Goal: Task Accomplishment & Management: Manage account settings

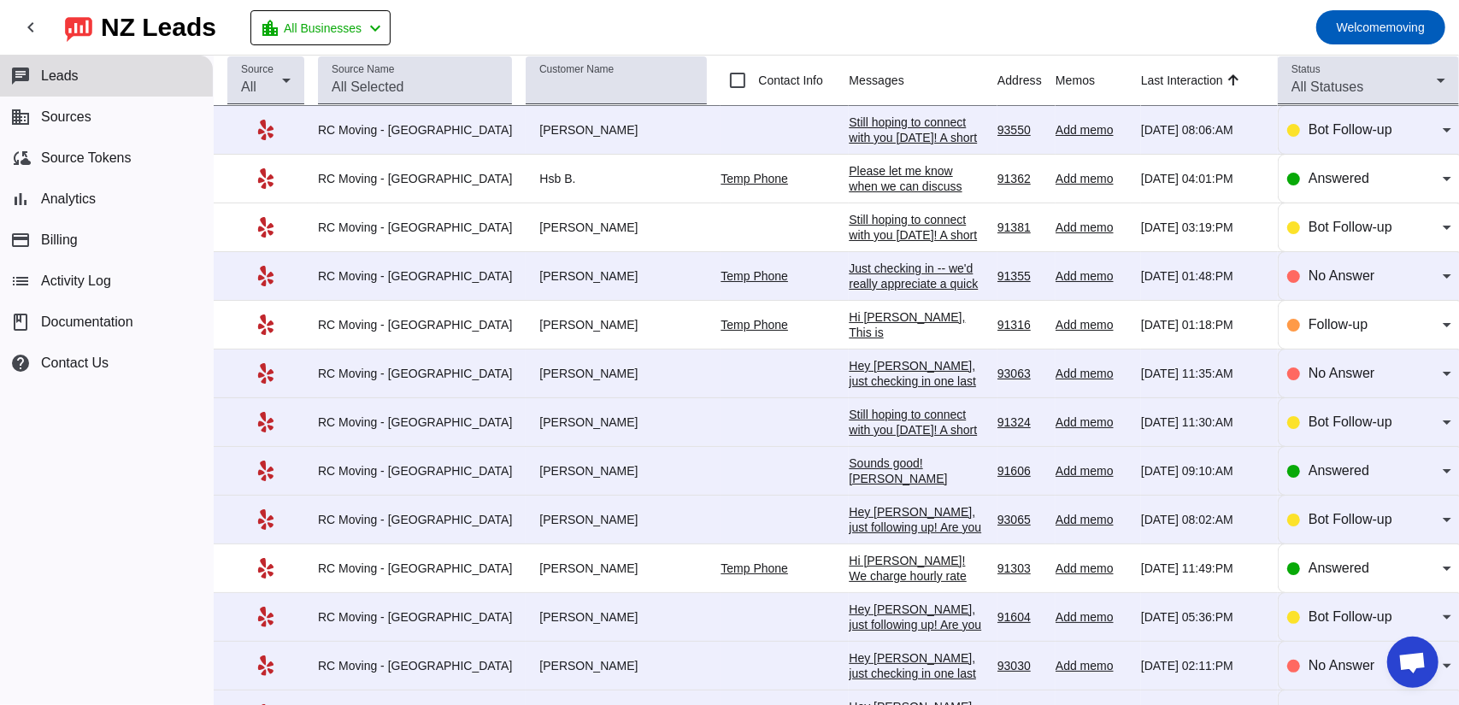
click at [854, 136] on div "Still hoping to connect with you [DATE]! A short call will help us better under…" at bounding box center [916, 207] width 135 height 185
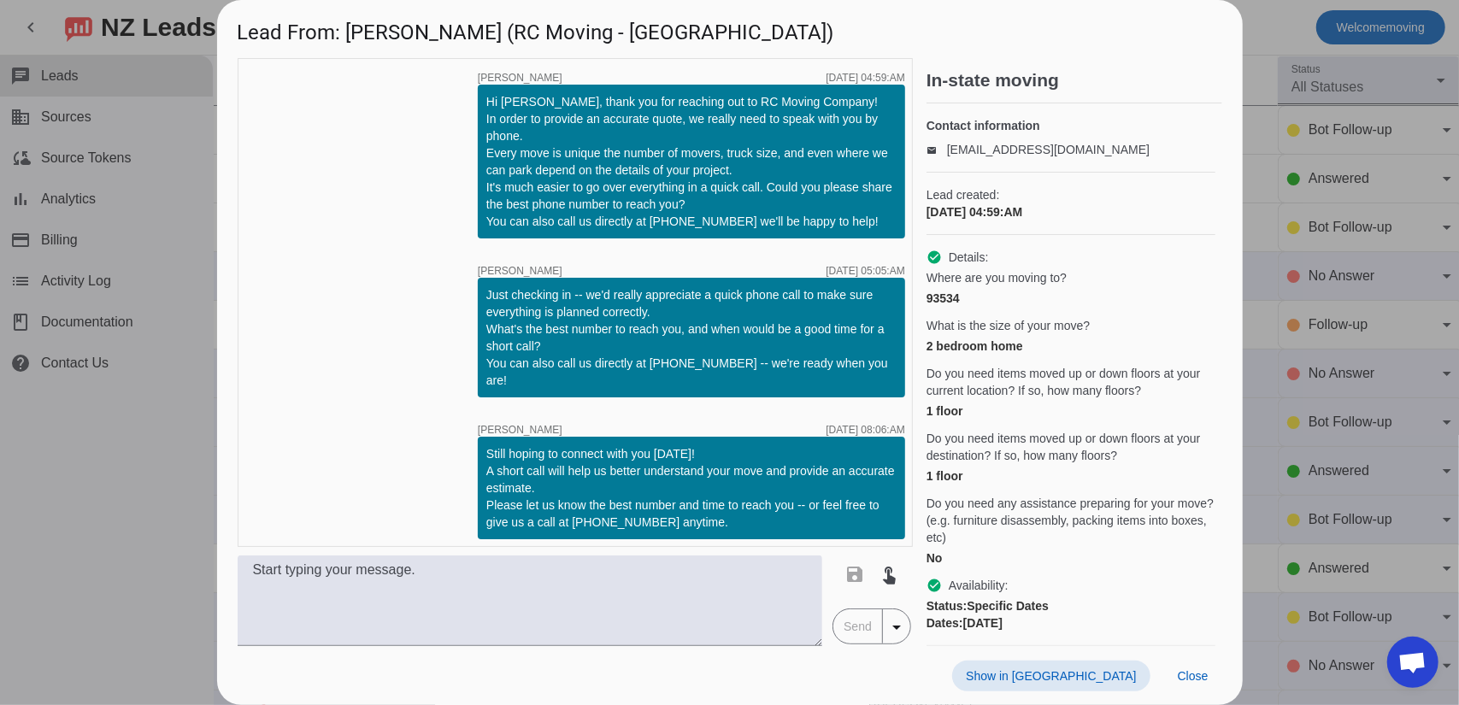
click at [1000, 156] on link "[EMAIL_ADDRESS][DOMAIN_NAME]" at bounding box center [1048, 150] width 203 height 14
click at [1053, 199] on div "Lead created: [DATE] 04:59:AM" at bounding box center [1070, 204] width 289 height 62
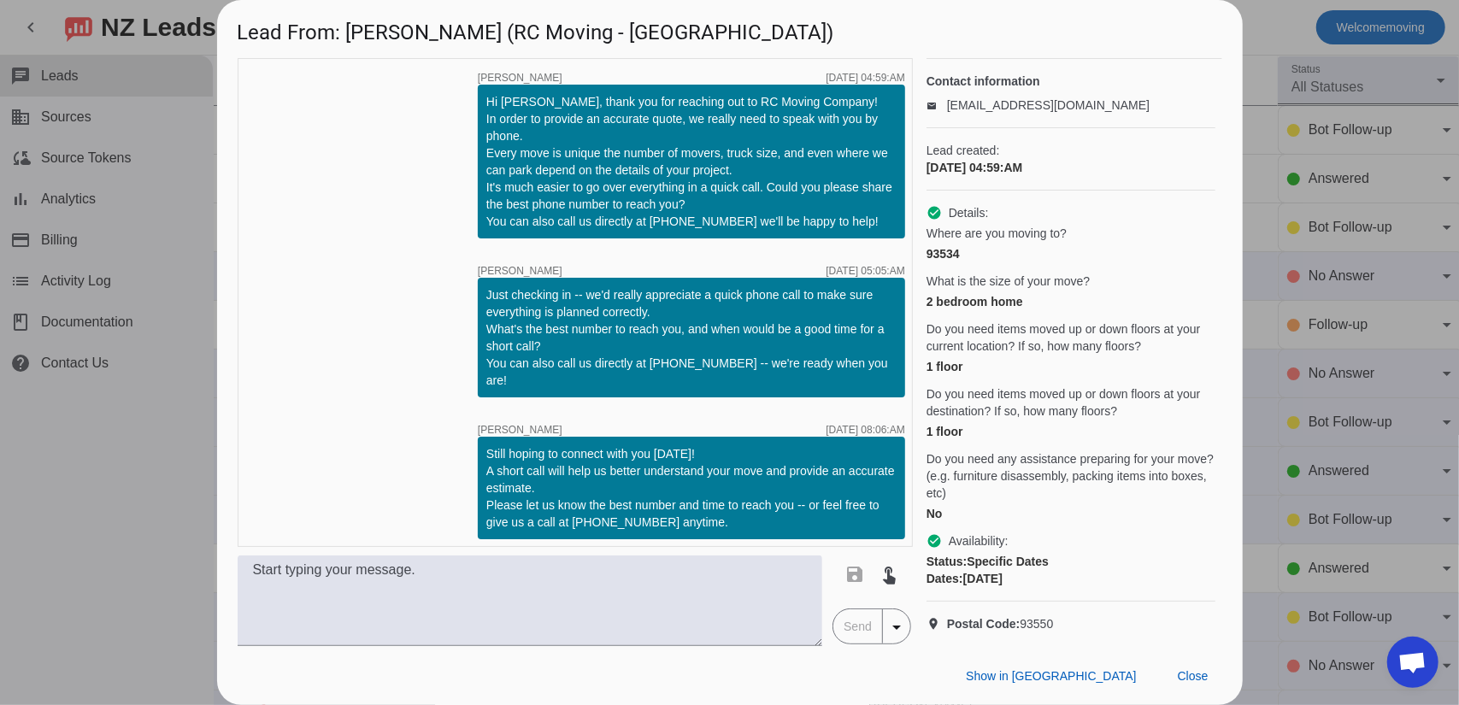
scroll to position [73, 0]
click at [1263, 146] on div at bounding box center [729, 352] width 1459 height 705
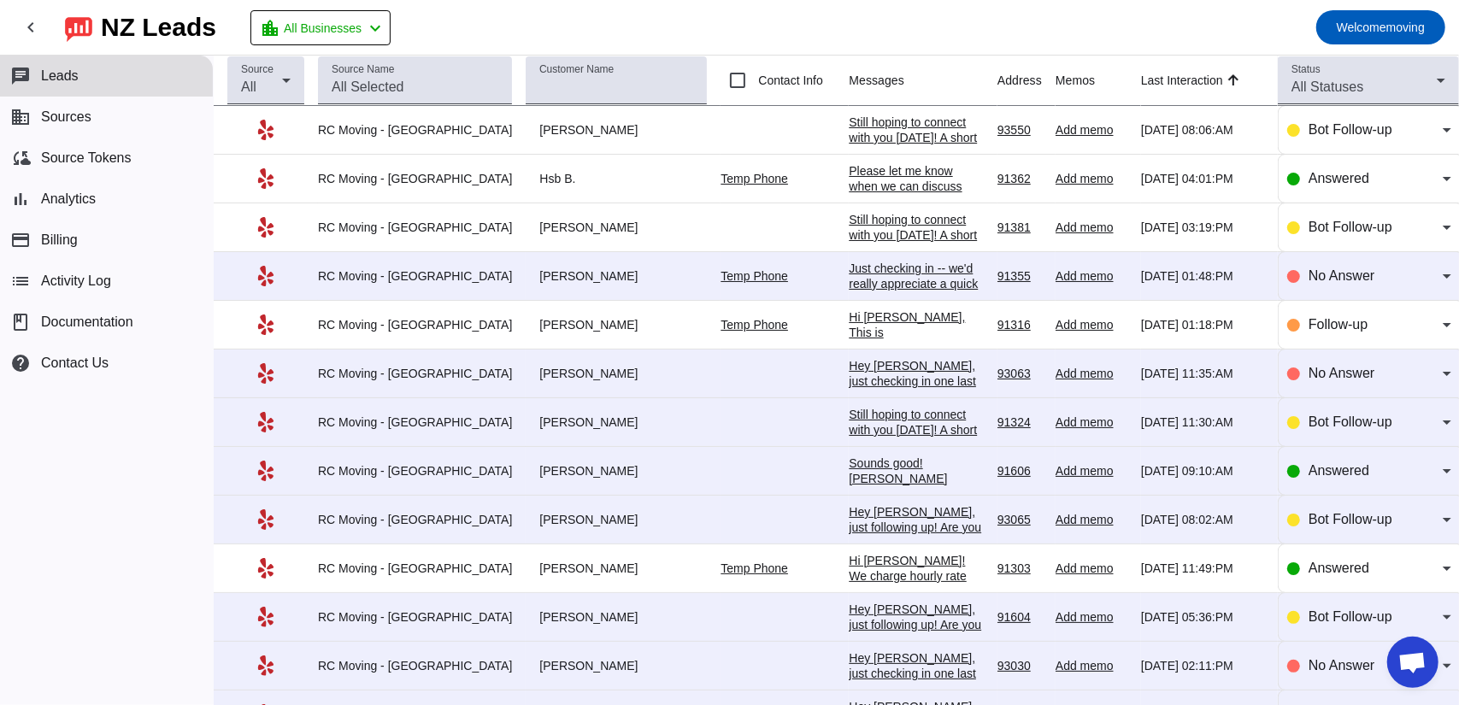
click at [849, 124] on div "Still hoping to connect with you [DATE]! A short call will help us better under…" at bounding box center [916, 207] width 135 height 185
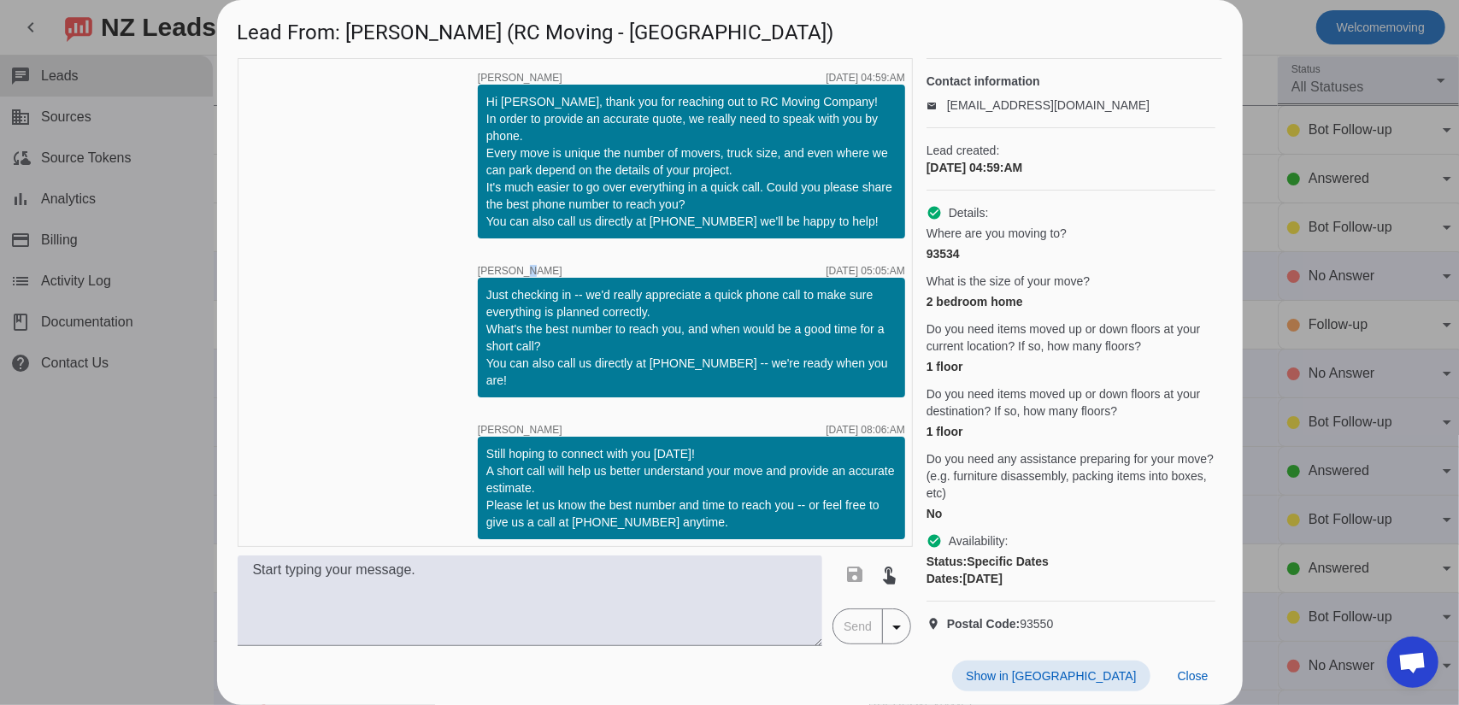
click at [512, 266] on span "[PERSON_NAME]" at bounding box center [520, 271] width 85 height 10
click at [533, 267] on div "timer close [PERSON_NAME] [DATE] 05:05:AM" at bounding box center [691, 272] width 427 height 12
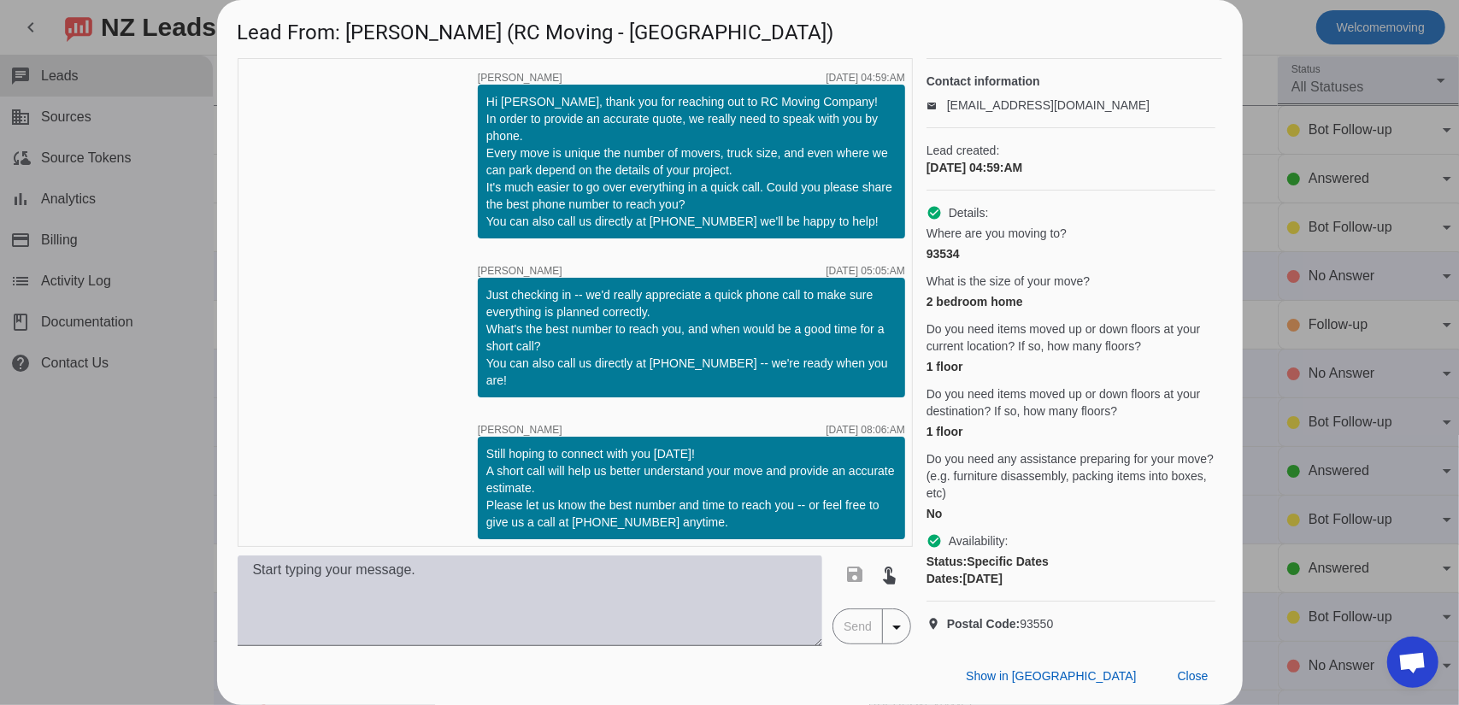
click at [563, 574] on textarea at bounding box center [530, 600] width 585 height 91
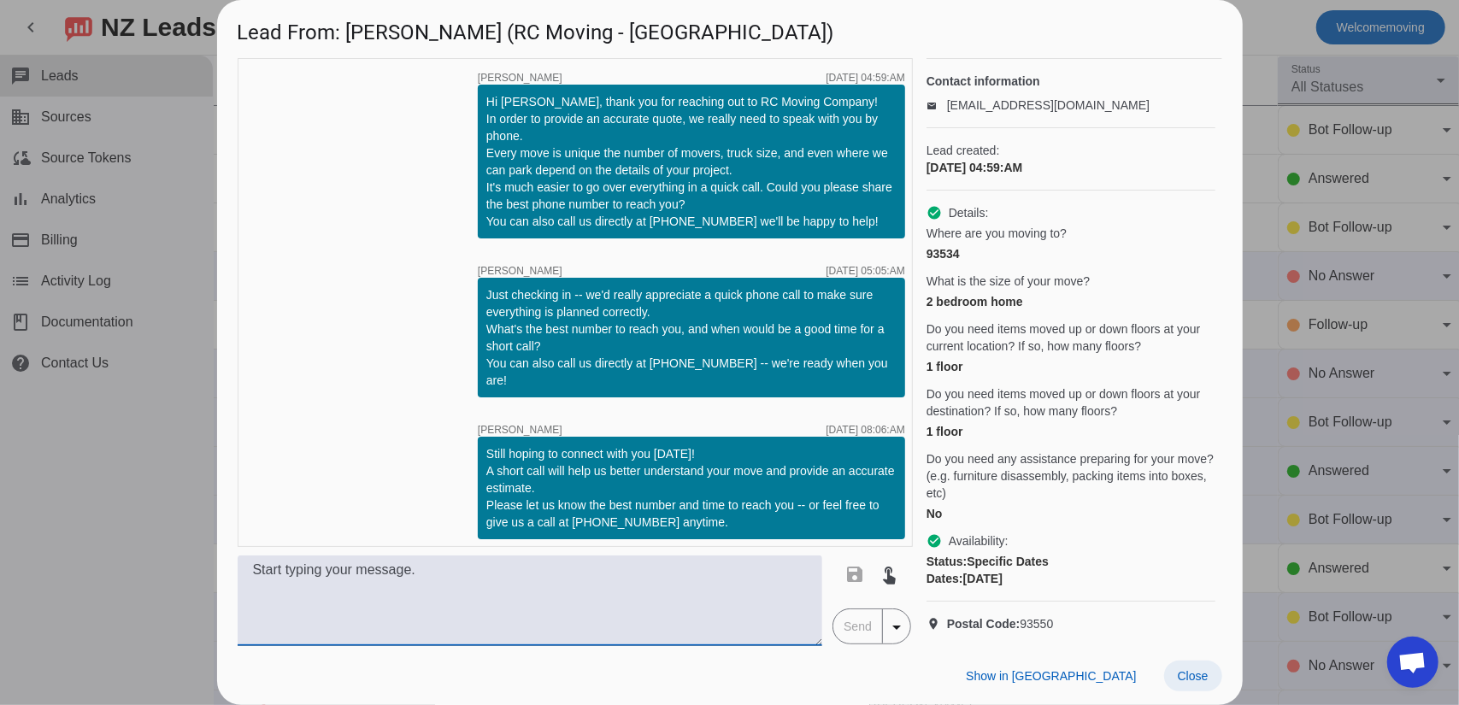
click at [1197, 676] on span "Close" at bounding box center [1192, 676] width 31 height 14
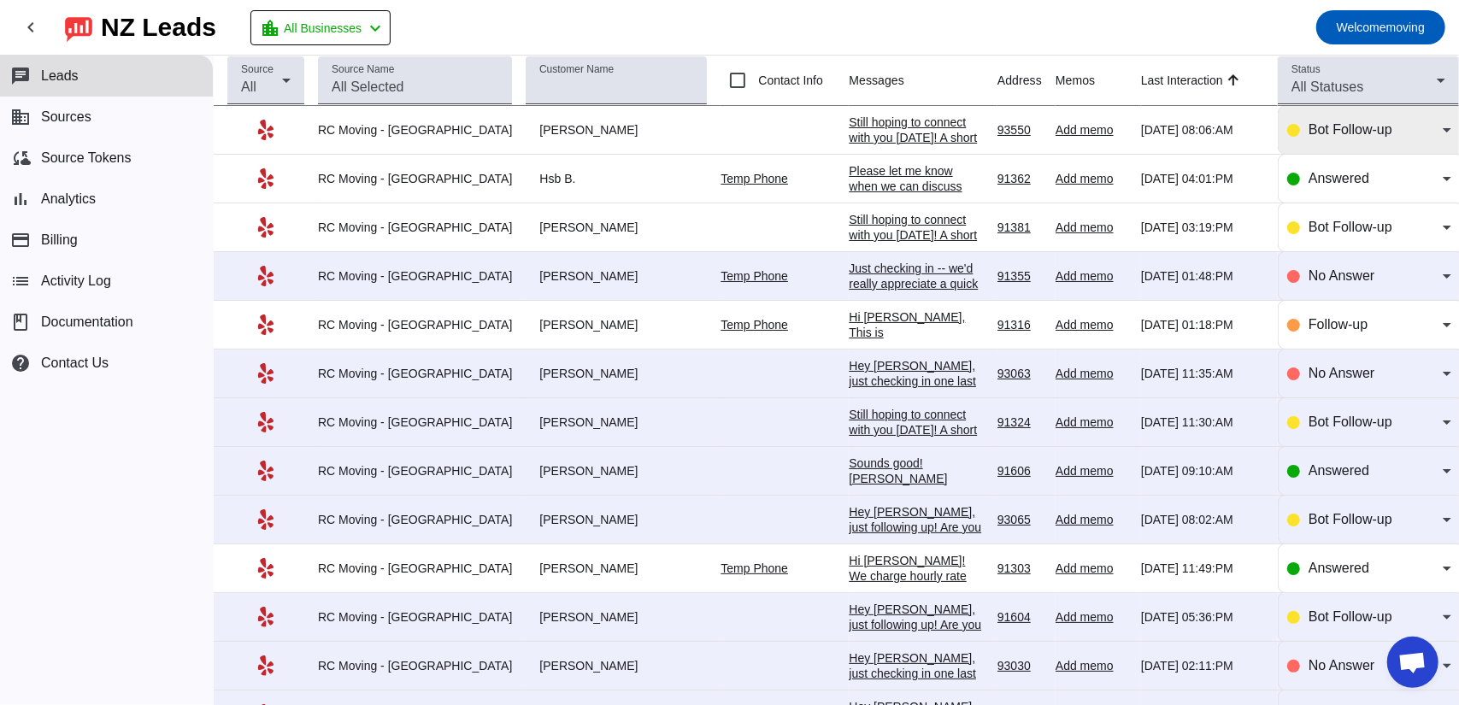
click at [1346, 141] on div "Bot Follow-up" at bounding box center [1369, 130] width 164 height 48
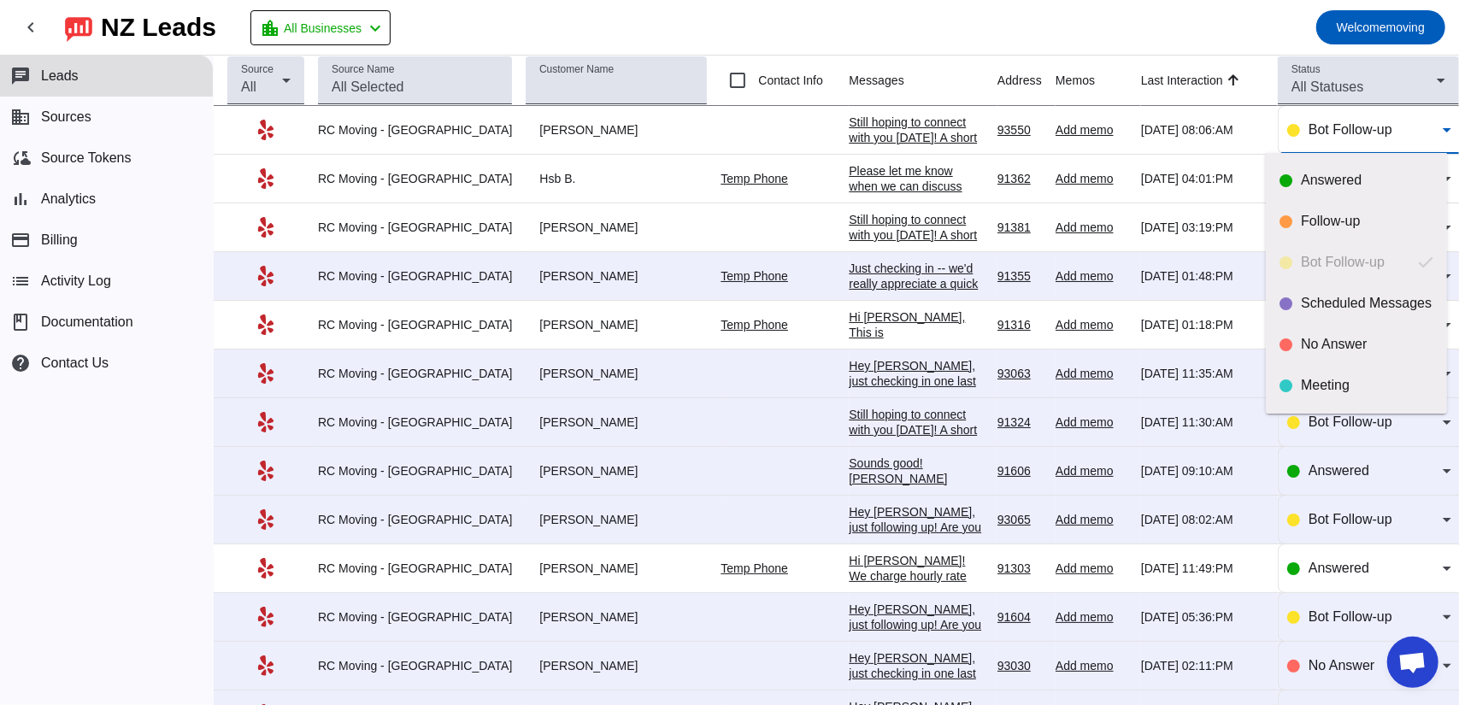
click at [1020, 3] on div at bounding box center [729, 352] width 1459 height 705
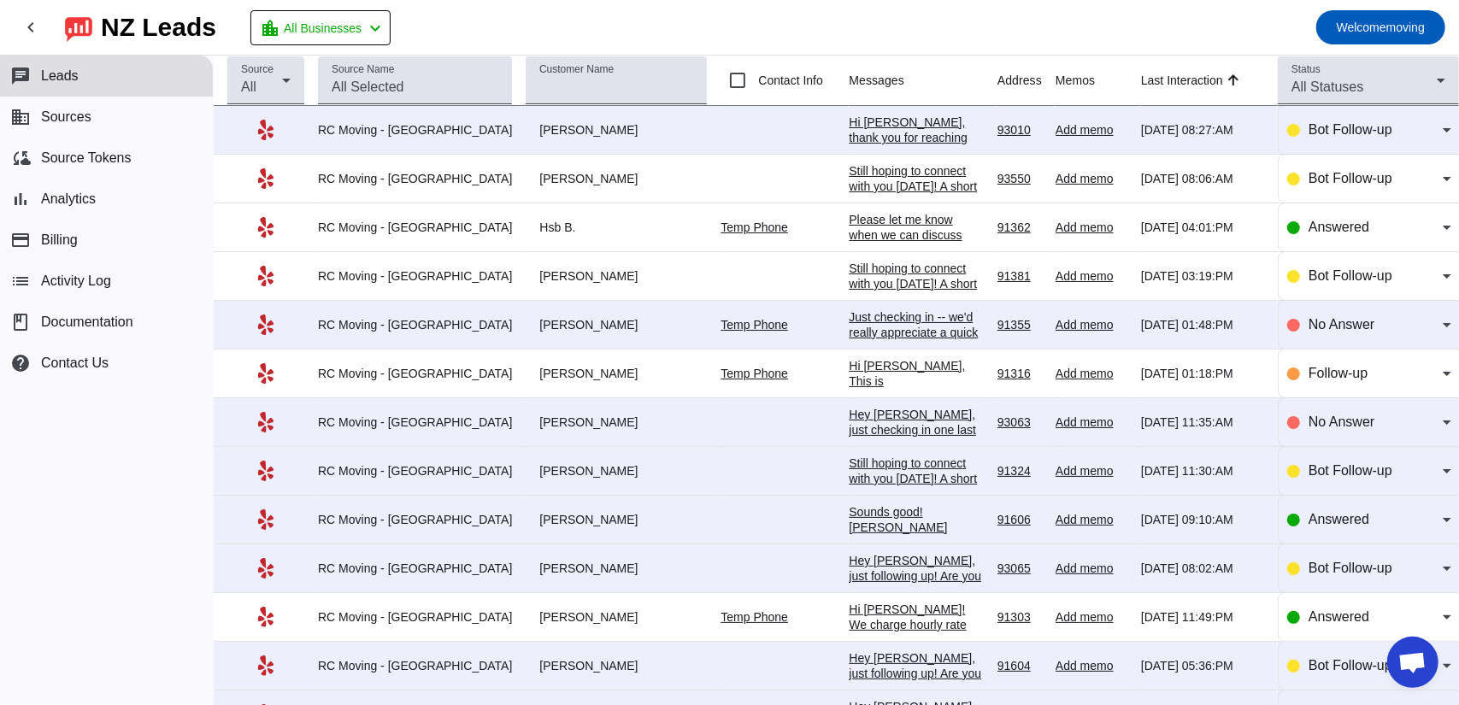
click at [676, 119] on td "[PERSON_NAME]" at bounding box center [623, 130] width 195 height 49
click at [586, 123] on div "[PERSON_NAME]" at bounding box center [616, 129] width 181 height 15
click at [862, 139] on div "Hi [PERSON_NAME], thank you for reaching out to RC Moving Company! In order to …" at bounding box center [916, 276] width 135 height 323
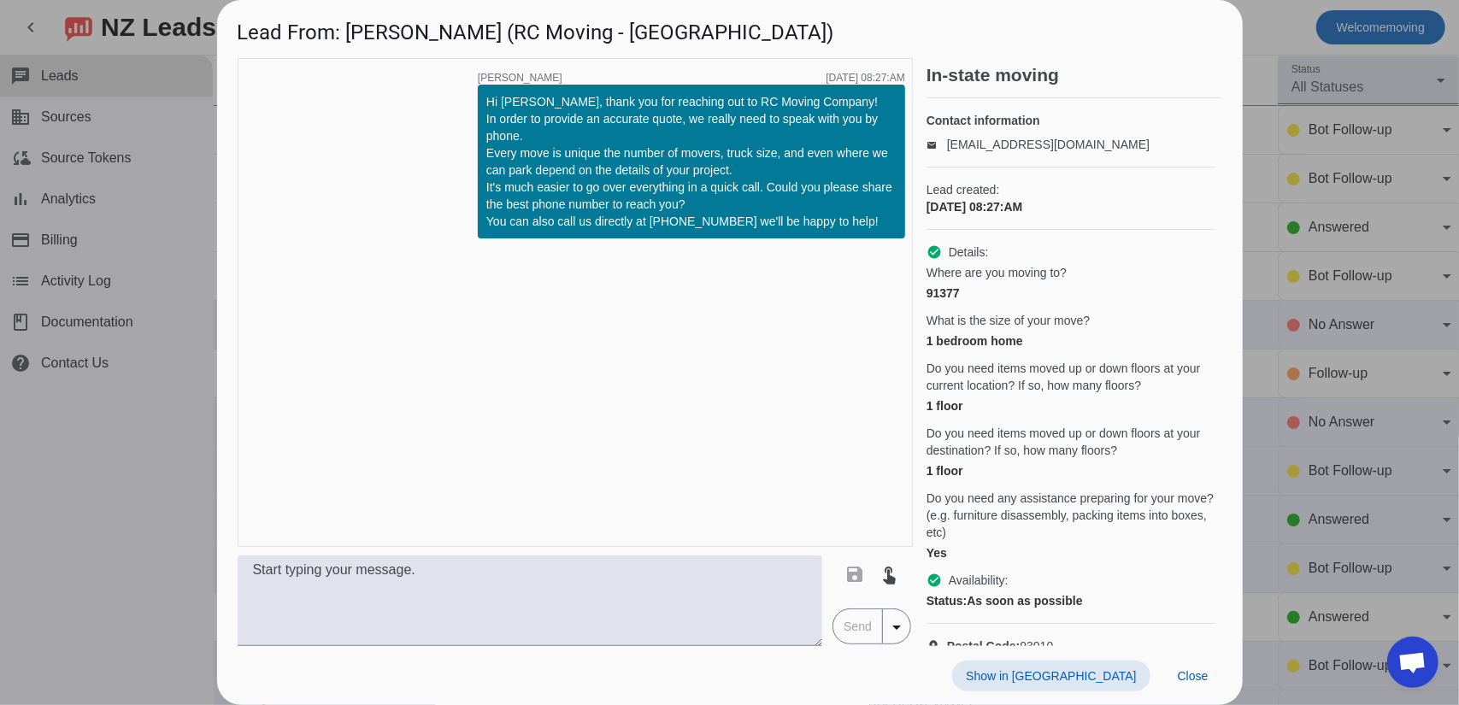
scroll to position [0, 0]
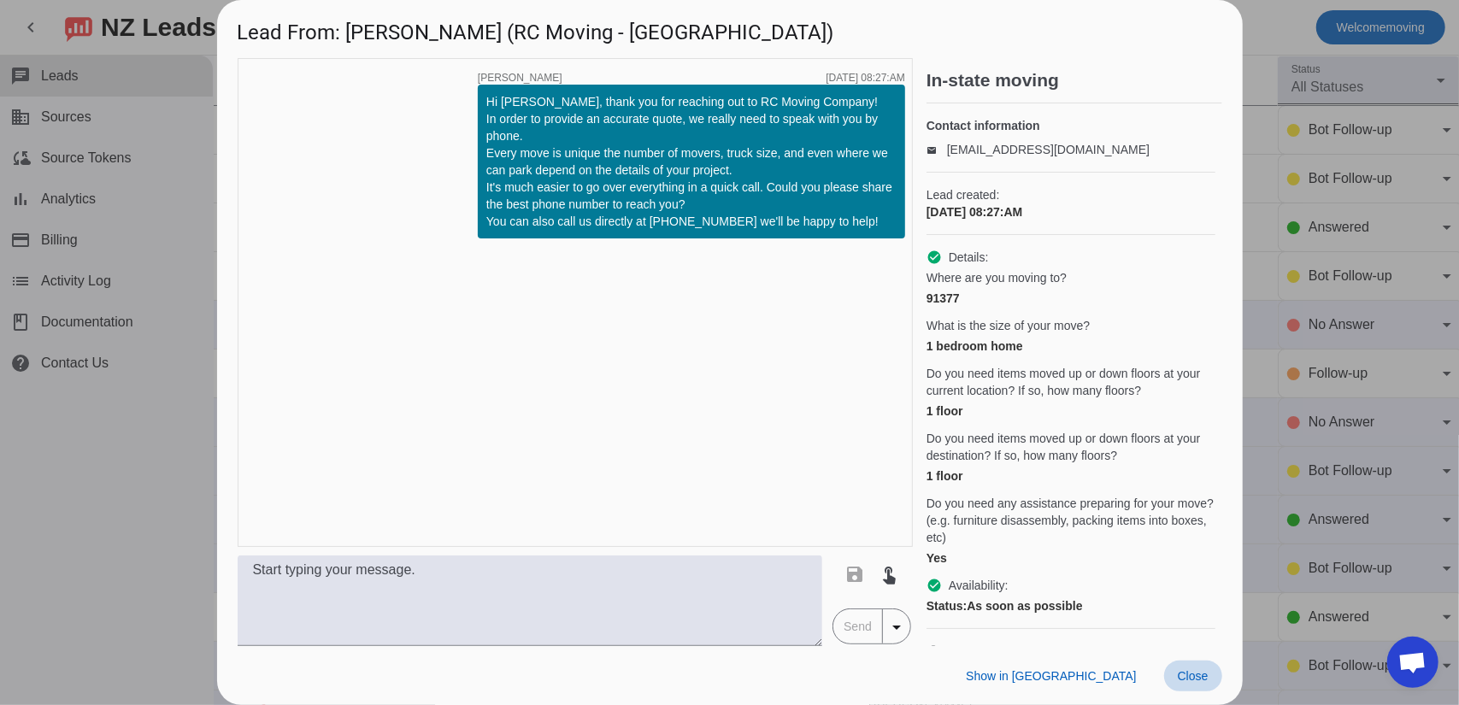
click at [1189, 676] on span "Close" at bounding box center [1192, 676] width 31 height 14
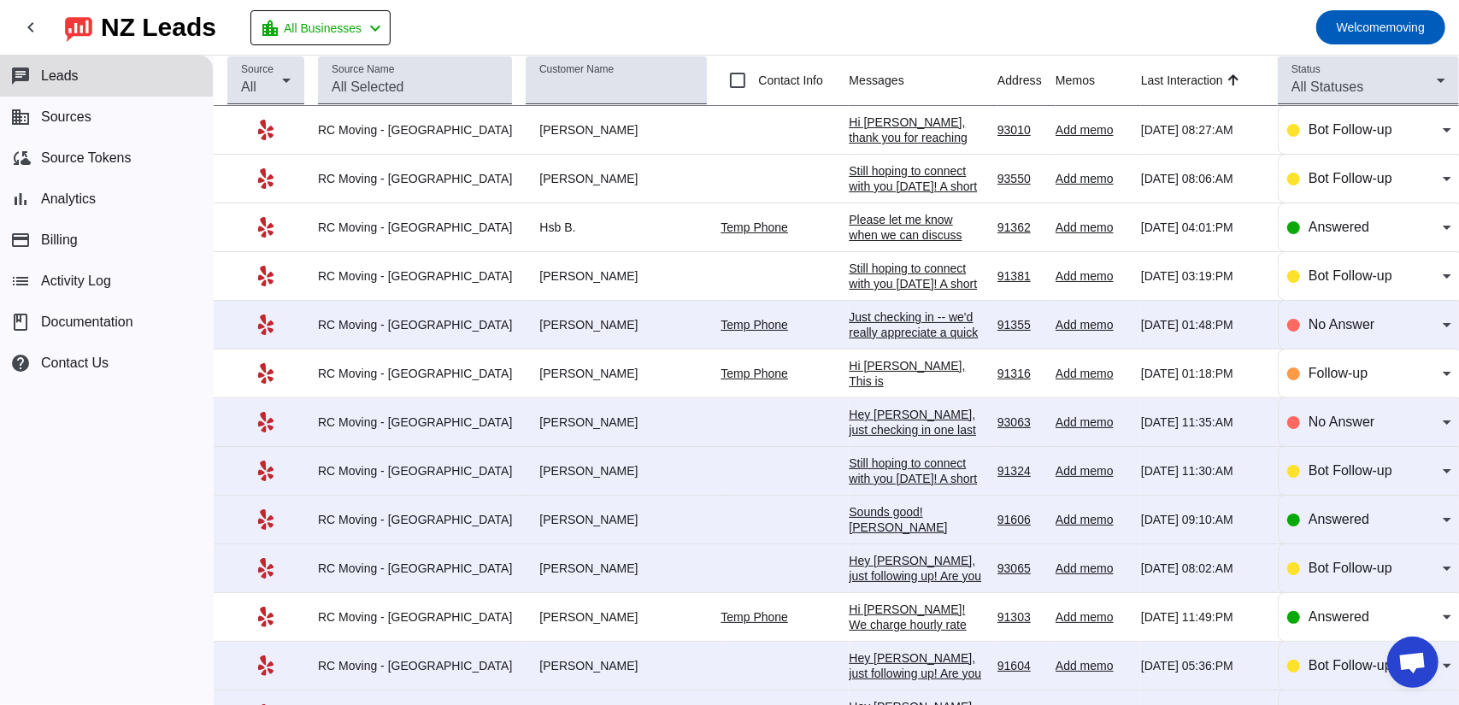
click at [849, 124] on div "Hi [PERSON_NAME], thank you for reaching out to RC Moving Company! In order to …" at bounding box center [916, 276] width 135 height 323
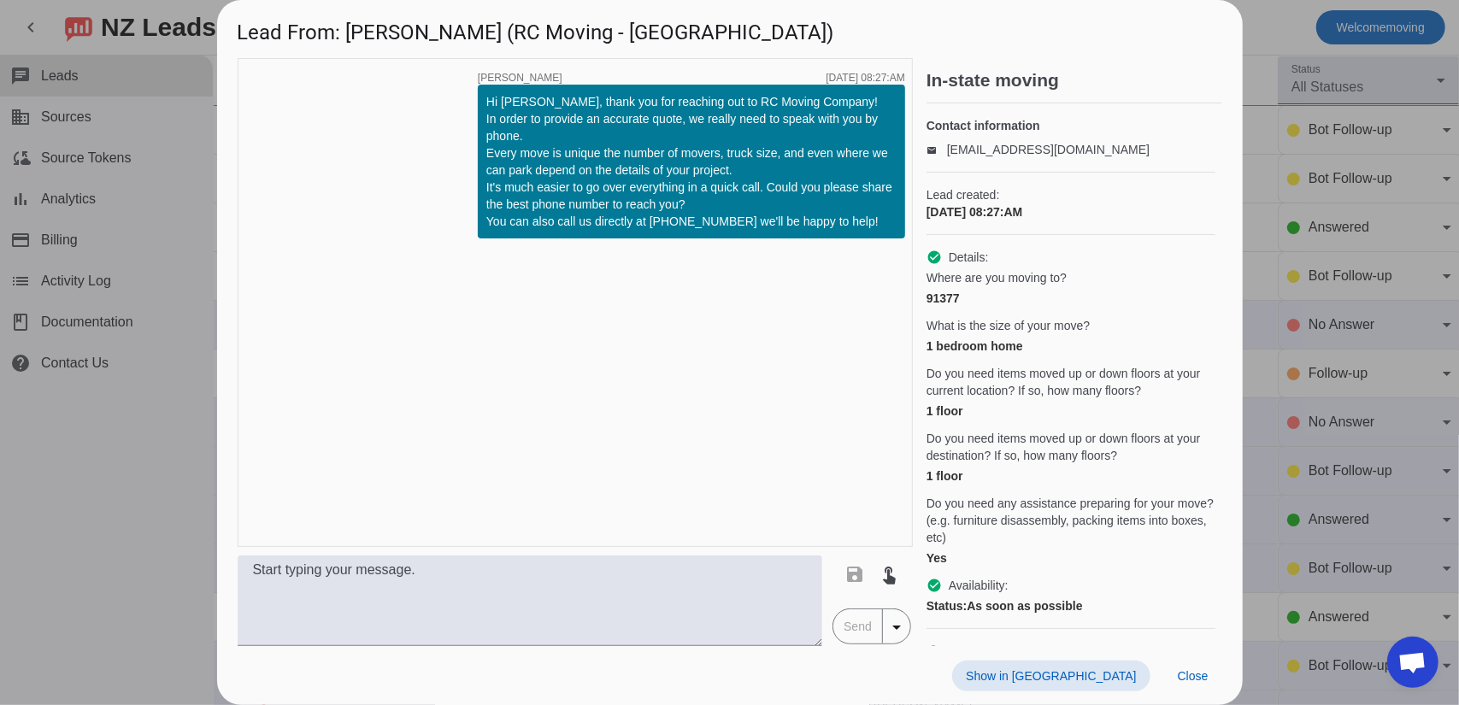
click at [947, 156] on link "[EMAIL_ADDRESS][DOMAIN_NAME]" at bounding box center [1048, 150] width 203 height 14
click at [818, 58] on div "timer close [PERSON_NAME] [DATE] 08:27:AM Hi [PERSON_NAME], thank you for reach…" at bounding box center [575, 302] width 675 height 489
click at [1198, 672] on span "Close" at bounding box center [1192, 676] width 31 height 14
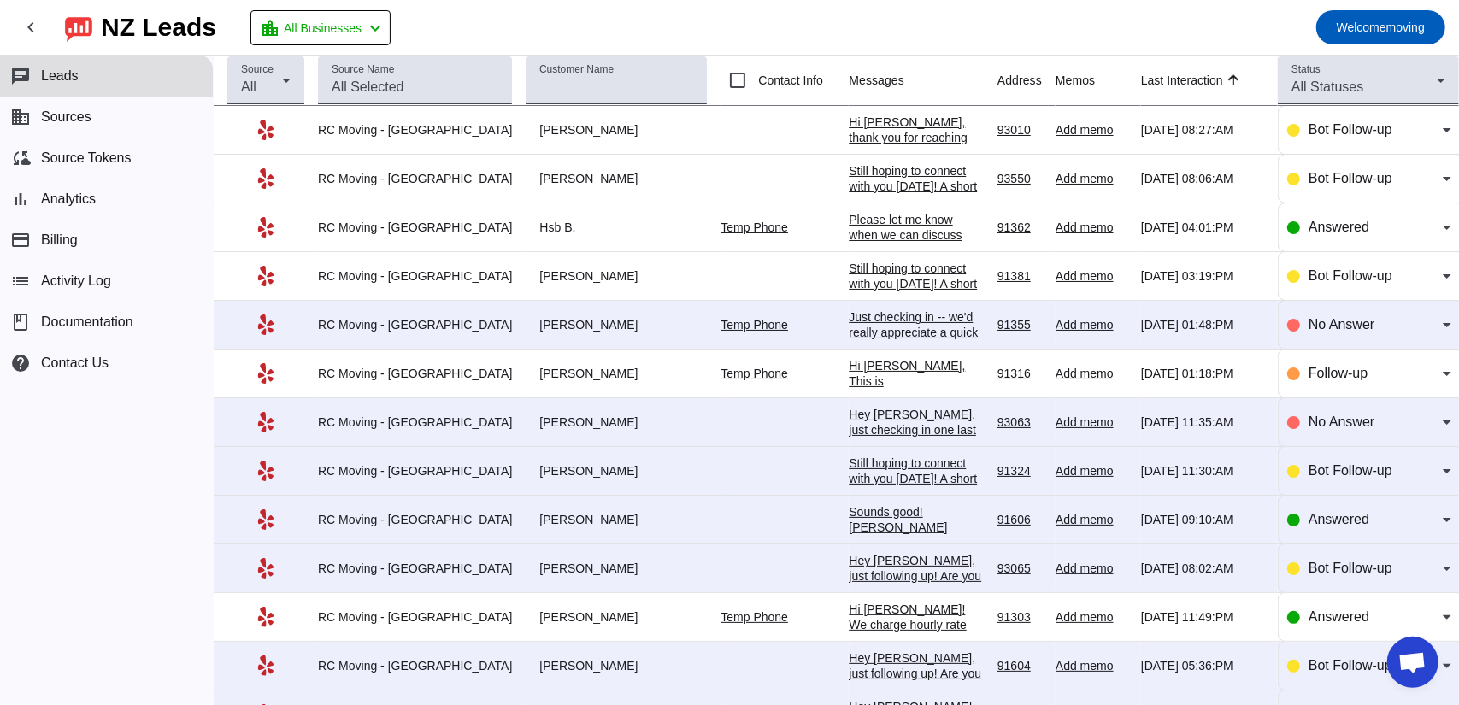
click at [854, 128] on div "Hi [PERSON_NAME], thank you for reaching out to RC Moving Company! In order to …" at bounding box center [916, 276] width 135 height 323
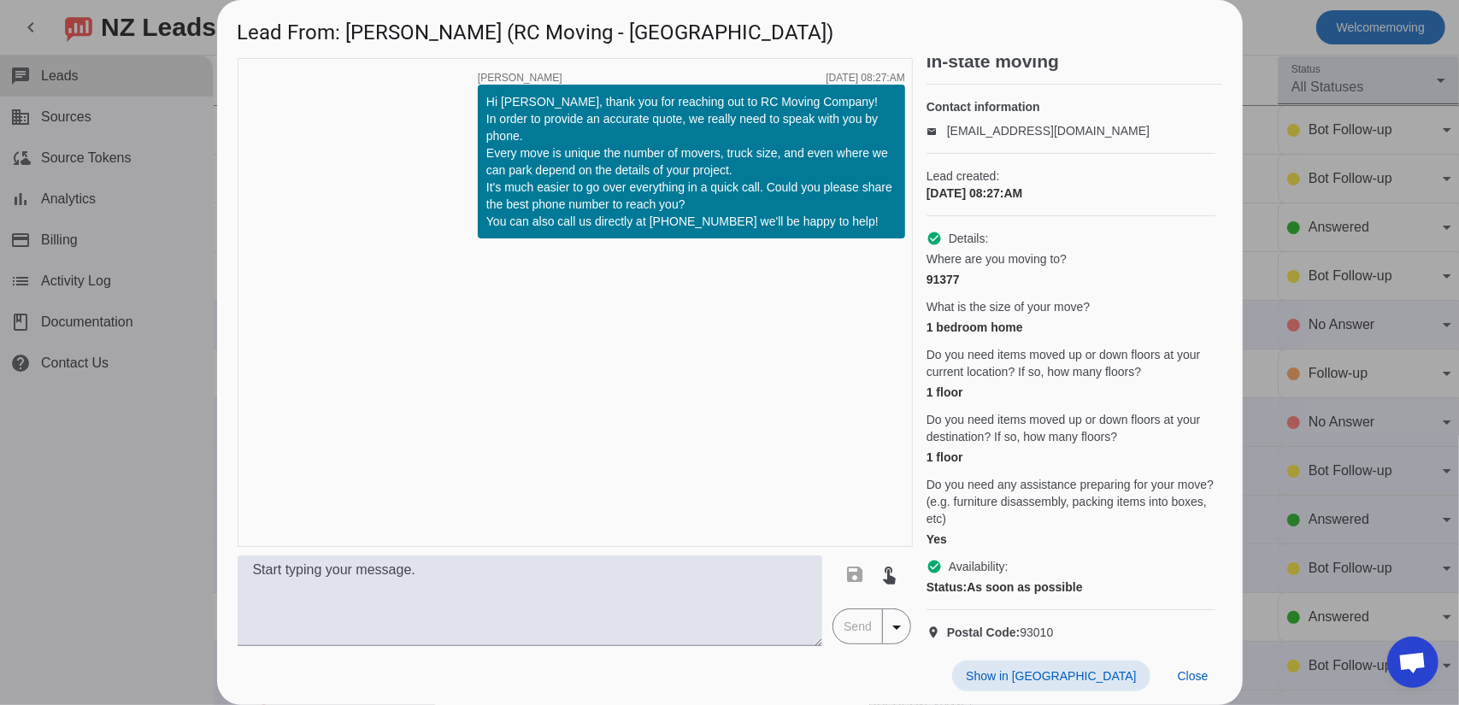
scroll to position [56, 0]
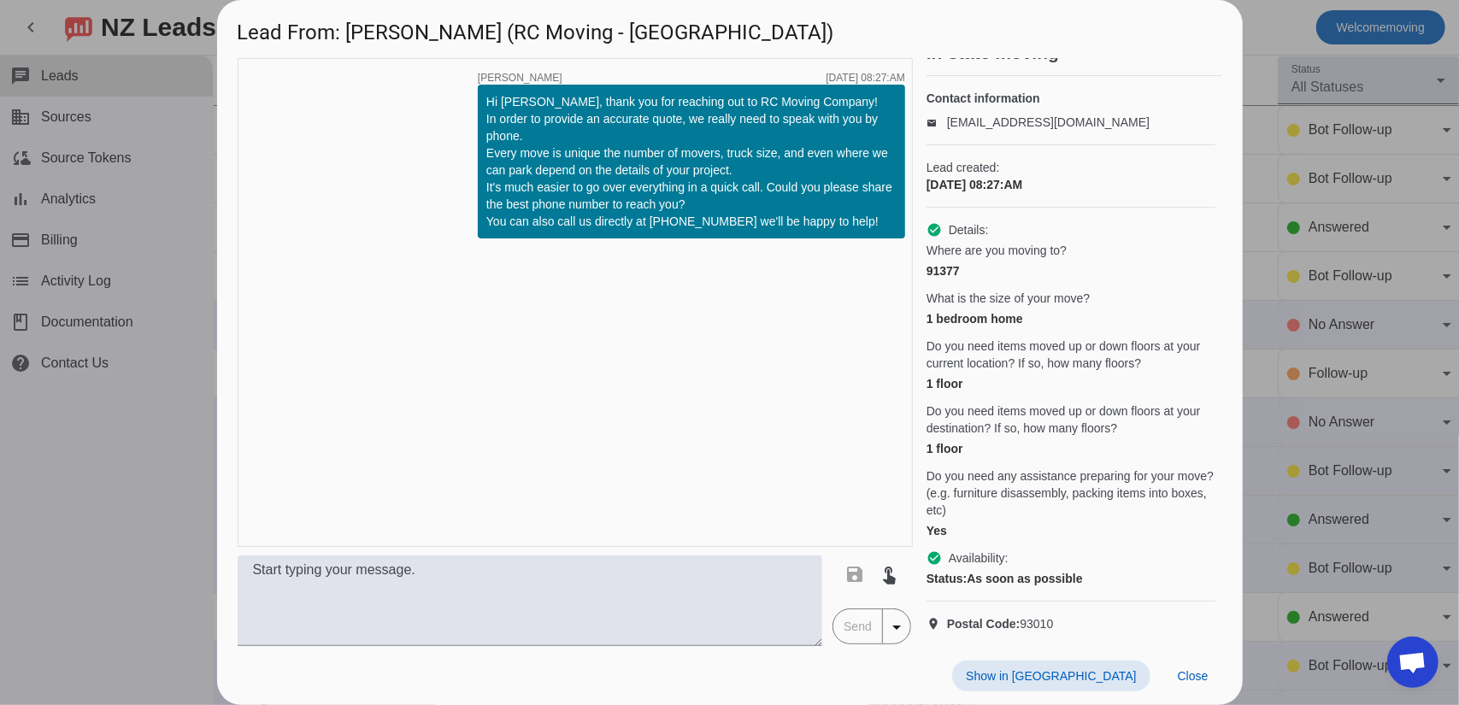
click at [1123, 672] on span "Show in [GEOGRAPHIC_DATA]" at bounding box center [1051, 676] width 170 height 14
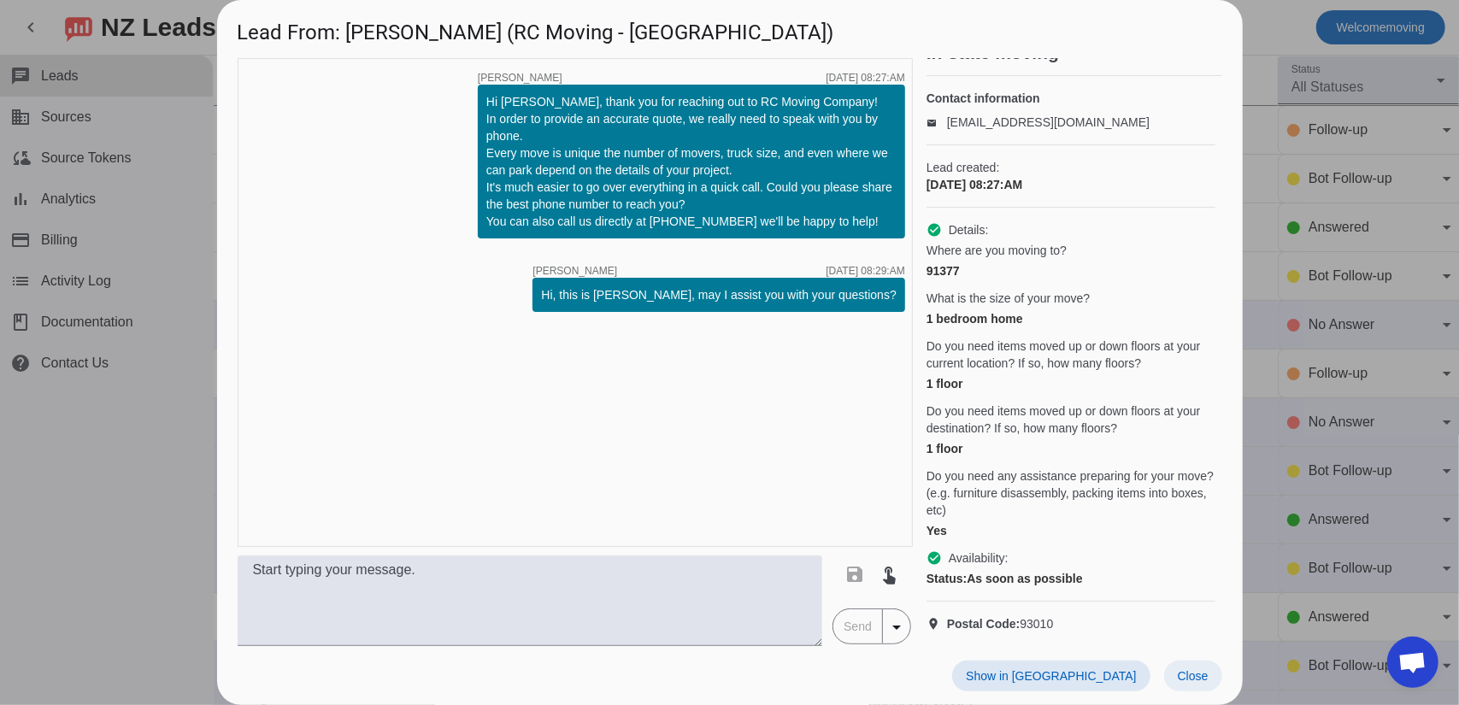
click at [1192, 683] on span "Close" at bounding box center [1192, 676] width 31 height 14
